Goal: Entertainment & Leisure: Consume media (video, audio)

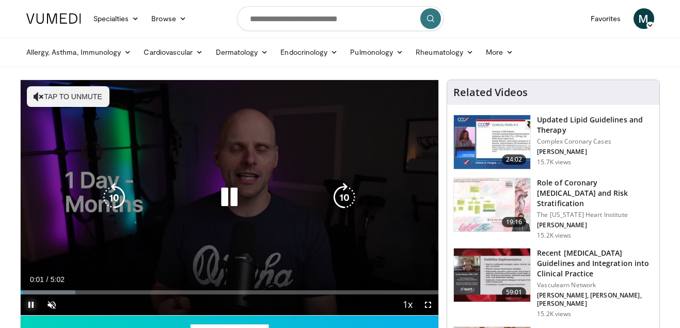
click at [30, 306] on span "Video Player" at bounding box center [31, 304] width 21 height 21
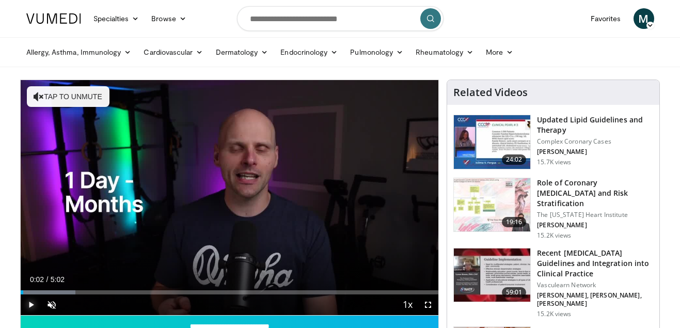
click at [28, 302] on span "Video Player" at bounding box center [31, 304] width 21 height 21
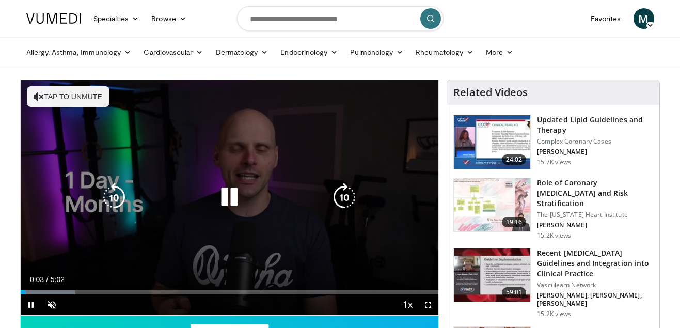
click at [93, 93] on button "Tap to unmute" at bounding box center [68, 96] width 83 height 21
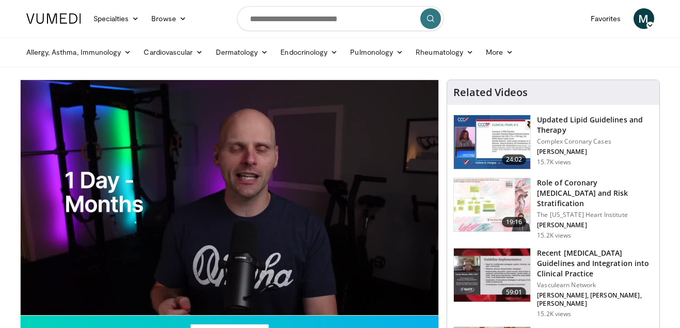
click at [562, 281] on p "Vasculearn Network" at bounding box center [595, 285] width 116 height 8
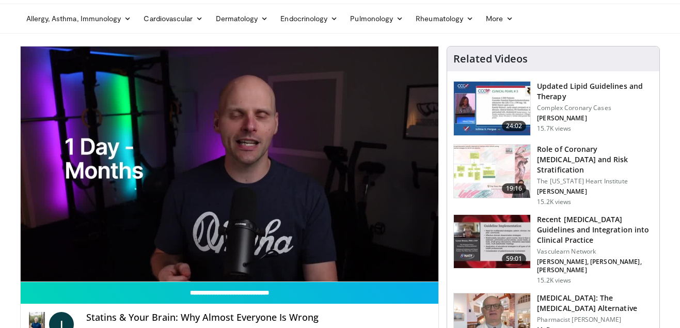
scroll to position [52, 0]
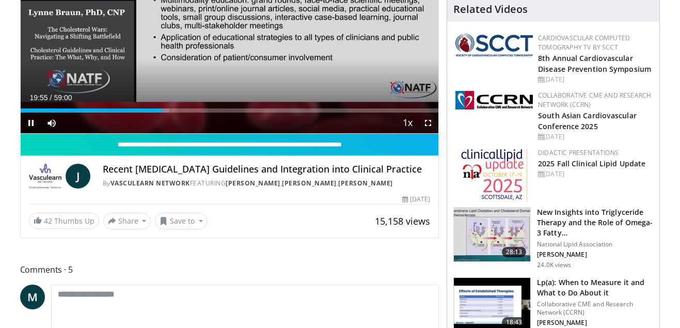
scroll to position [155, 0]
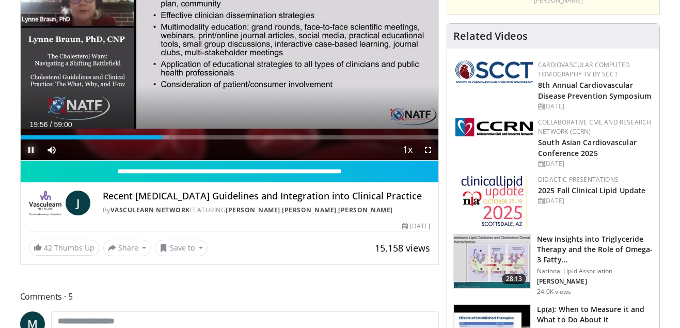
click at [31, 147] on span "Video Player" at bounding box center [31, 149] width 21 height 21
click at [31, 149] on span "Video Player" at bounding box center [31, 149] width 21 height 21
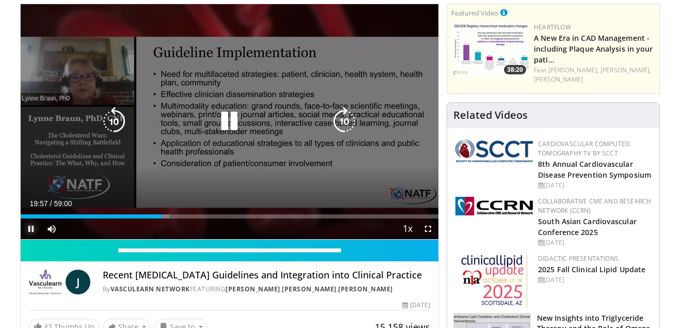
scroll to position [52, 0]
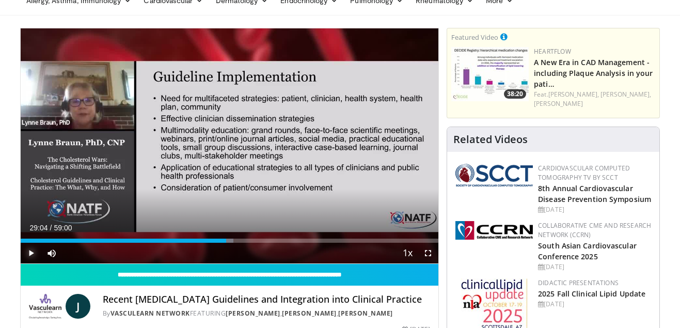
click at [226, 242] on div "Loaded : 50.99% 29:04 29:04" at bounding box center [230, 241] width 418 height 4
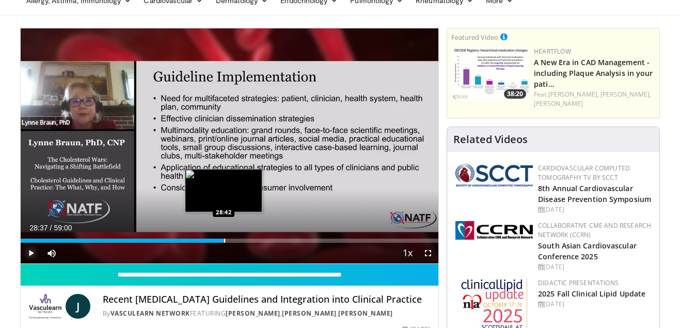
click at [223, 241] on div "Loaded : 49.15% 28:37 28:42" at bounding box center [230, 241] width 418 height 4
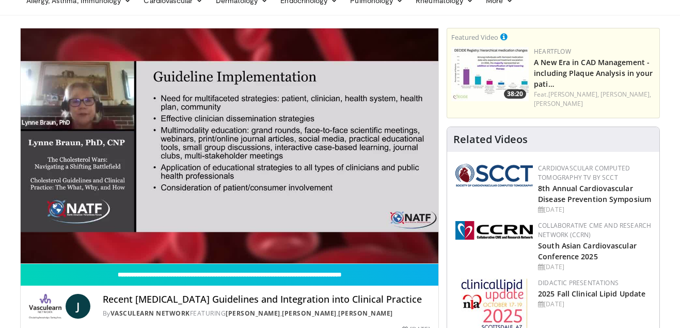
click at [33, 253] on div "10 seconds Tap to unmute" at bounding box center [230, 145] width 418 height 235
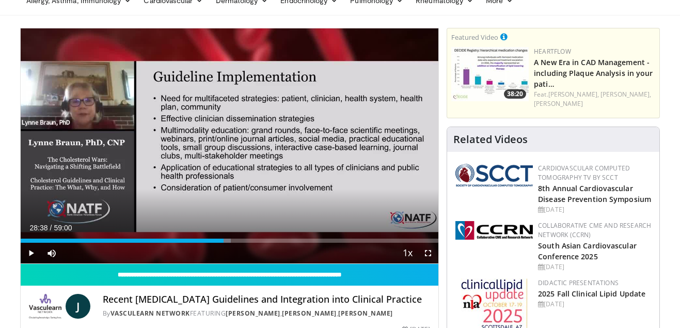
click at [231, 244] on div "Current Time 28:38 / Duration 59:00 Play Skip Backward Skip Forward Mute 100% L…" at bounding box center [230, 253] width 418 height 21
drag, startPoint x: 30, startPoint y: 255, endPoint x: 44, endPoint y: 249, distance: 15.4
click at [30, 254] on span "Video Player" at bounding box center [31, 253] width 21 height 21
click at [230, 244] on div "Current Time 28:40 / Duration 59:00 Pause Skip Backward Skip Forward Mute 100% …" at bounding box center [230, 253] width 418 height 21
drag, startPoint x: 226, startPoint y: 243, endPoint x: 231, endPoint y: 244, distance: 5.3
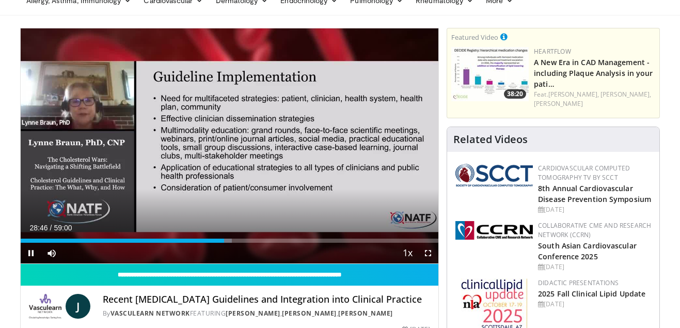
click at [231, 244] on div "Current Time 28:46 / Duration 59:00 Pause Skip Backward Skip Forward Mute 100% …" at bounding box center [230, 253] width 418 height 21
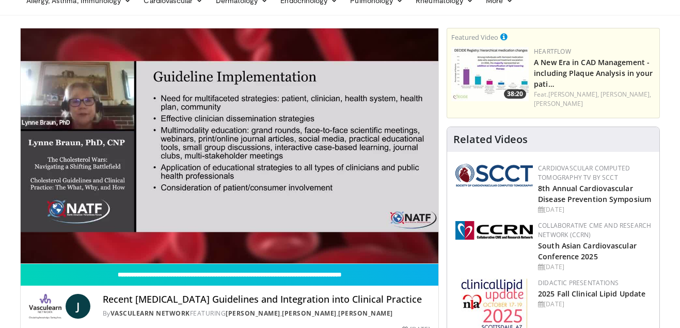
drag, startPoint x: 231, startPoint y: 244, endPoint x: 276, endPoint y: 242, distance: 45.0
click at [276, 242] on video-js "**********" at bounding box center [230, 145] width 418 height 235
